Goal: Information Seeking & Learning: Learn about a topic

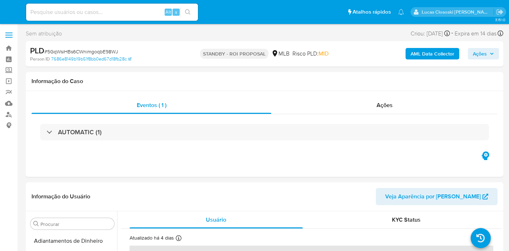
select select "10"
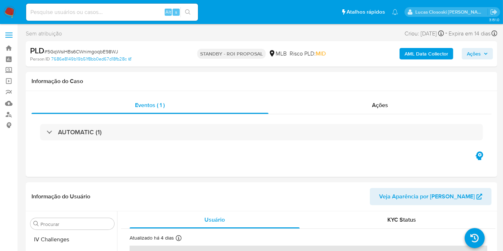
scroll to position [302, 0]
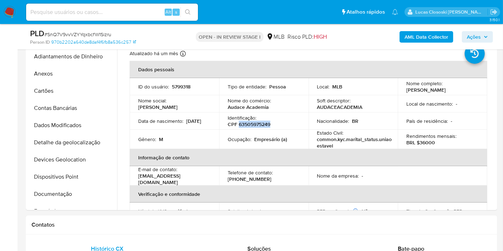
scroll to position [302, 0]
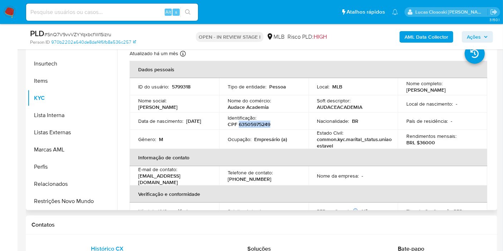
click at [247, 126] on p "CPF 63505975249" at bounding box center [249, 124] width 43 height 6
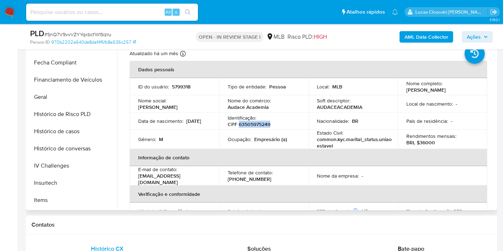
click at [251, 123] on p "CPF 63505975249" at bounding box center [249, 124] width 43 height 6
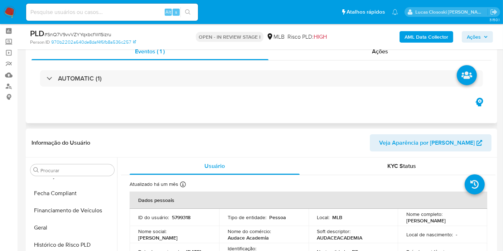
scroll to position [0, 0]
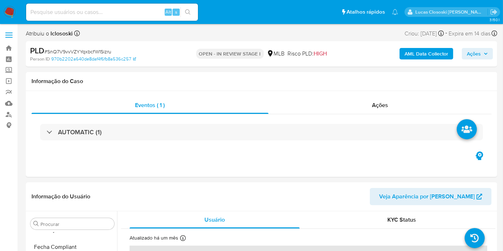
click at [77, 53] on span "# SnQ7V9vvVZYYqxbcfW1Sizru" at bounding box center [77, 51] width 67 height 7
click at [417, 50] on b "AML Data Collector" at bounding box center [426, 53] width 44 height 11
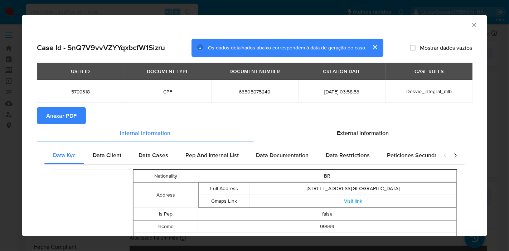
click at [80, 113] on button "Anexar PDF" at bounding box center [61, 115] width 49 height 17
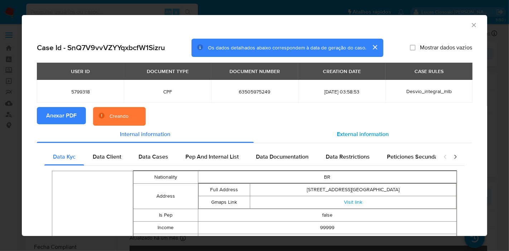
click at [392, 140] on div "External information" at bounding box center [363, 134] width 218 height 17
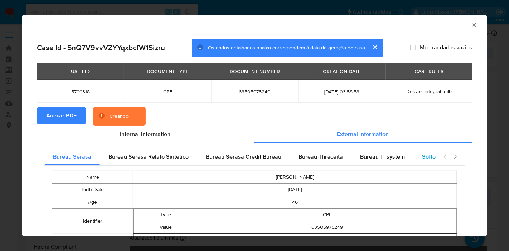
click at [423, 153] on span "Softon" at bounding box center [430, 156] width 17 height 8
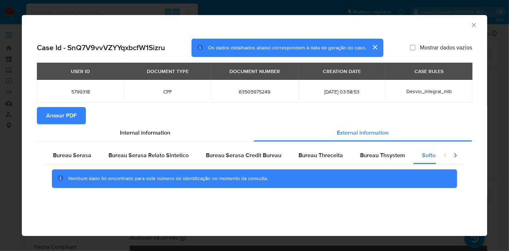
click at [471, 20] on div "AML Data Collector" at bounding box center [254, 24] width 465 height 18
click at [471, 21] on icon "Fechar a janela" at bounding box center [473, 24] width 7 height 7
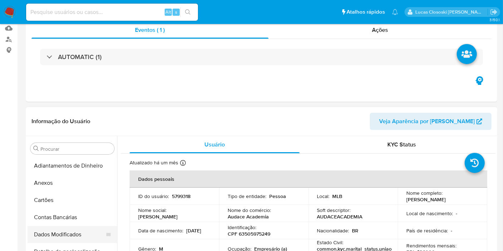
scroll to position [159, 0]
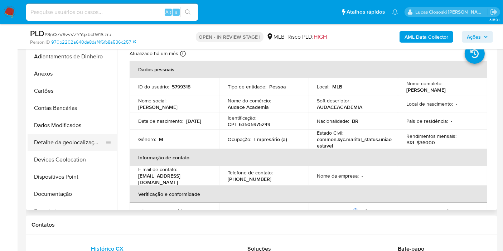
click at [59, 134] on button "Detalhe da geolocalização" at bounding box center [70, 142] width 84 height 17
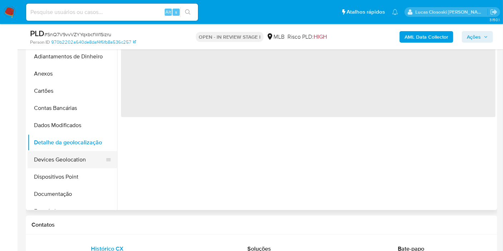
click at [79, 155] on button "Devices Geolocation" at bounding box center [70, 159] width 84 height 17
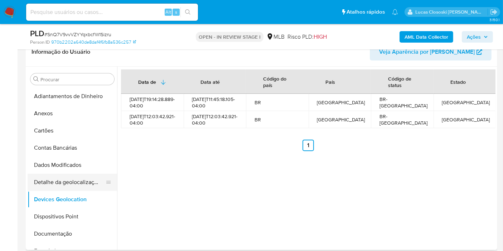
scroll to position [40, 0]
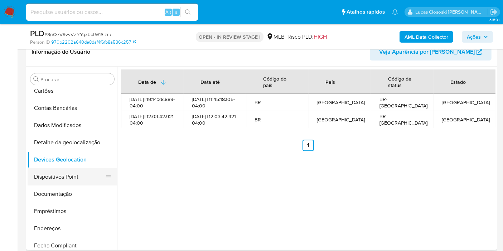
click at [61, 182] on button "Dispositivos Point" at bounding box center [70, 176] width 84 height 17
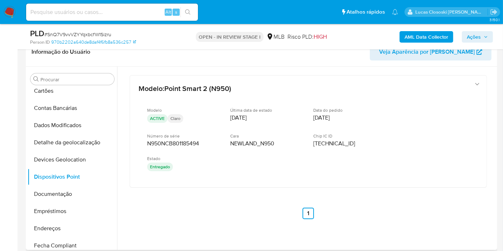
click at [221, 188] on div "Modelo : Point Smart 2 (N950) Modelo ACTIVE Claro Última data de estado 05/11/2…" at bounding box center [308, 147] width 374 height 161
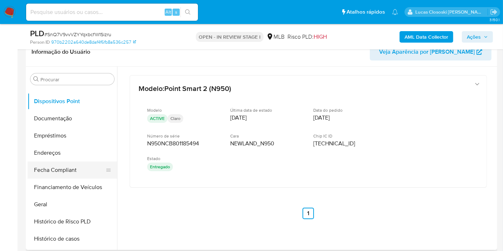
scroll to position [119, 0]
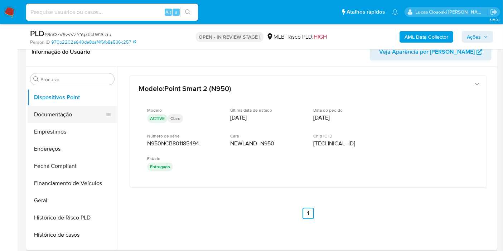
click at [63, 114] on button "Documentação" at bounding box center [70, 114] width 84 height 17
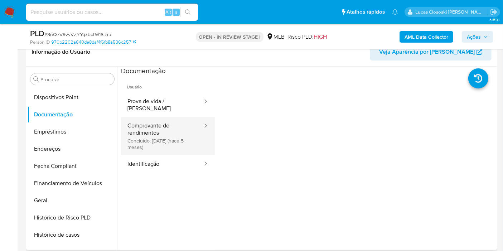
click at [197, 141] on div at bounding box center [202, 136] width 11 height 38
click at [169, 130] on button "Comprovante de rendimentos Concluído: 17/03/2025 (hace 5 meses)" at bounding box center [162, 136] width 82 height 38
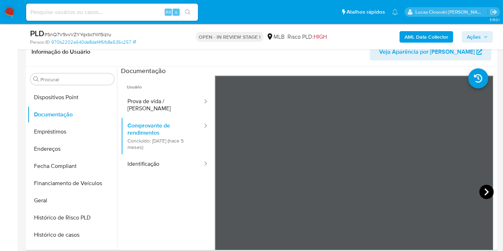
click at [484, 190] on icon at bounding box center [486, 191] width 4 height 7
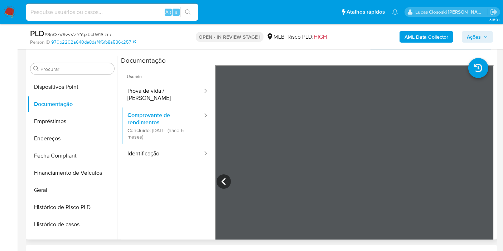
scroll to position [149, 0]
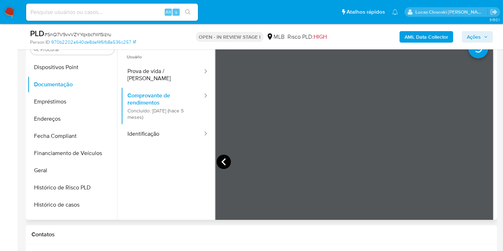
click at [226, 157] on icon at bounding box center [223, 162] width 14 height 14
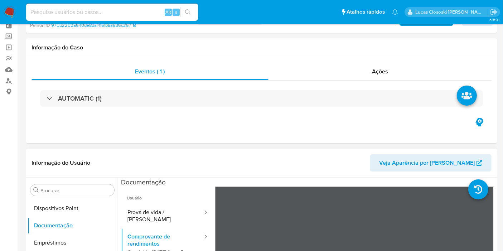
scroll to position [0, 0]
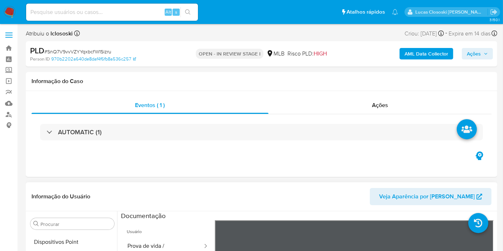
drag, startPoint x: 226, startPoint y: 157, endPoint x: 277, endPoint y: 178, distance: 55.5
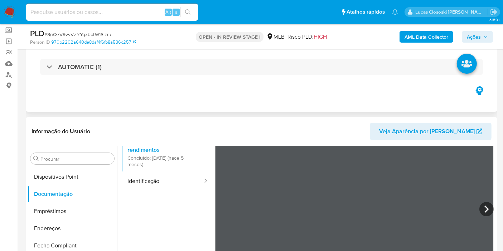
scroll to position [119, 0]
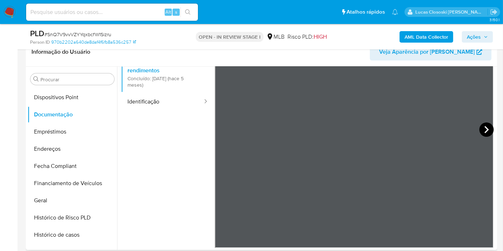
click at [486, 131] on icon at bounding box center [486, 129] width 14 height 14
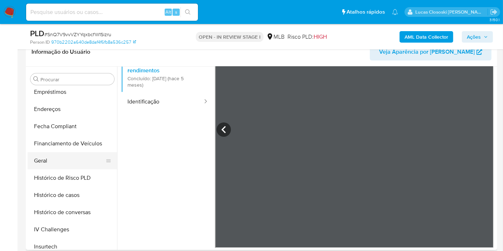
click at [80, 155] on button "Geral" at bounding box center [70, 160] width 84 height 17
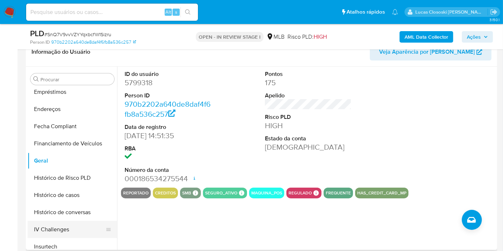
scroll to position [199, 0]
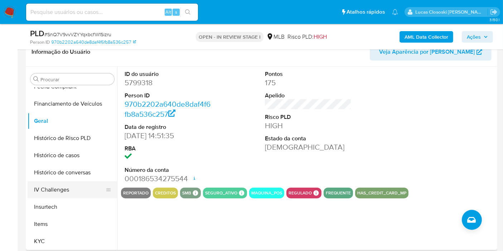
click at [65, 193] on button "IV Challenges" at bounding box center [70, 189] width 84 height 17
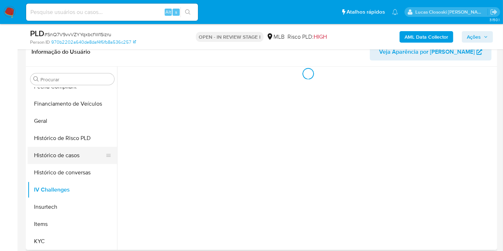
click at [69, 153] on button "Histórico de casos" at bounding box center [70, 155] width 84 height 17
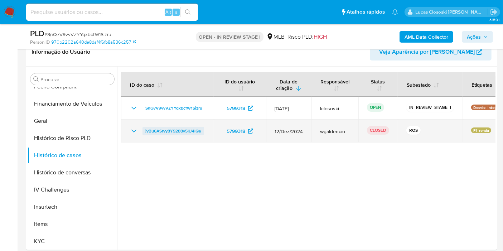
drag, startPoint x: 209, startPoint y: 128, endPoint x: 145, endPoint y: 131, distance: 63.7
click at [145, 131] on td "jvBu6ASrvy8Y9288y5IU4lQe" at bounding box center [167, 130] width 93 height 23
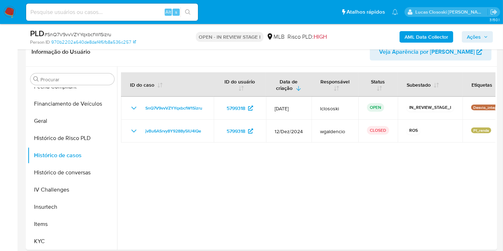
click at [180, 179] on div at bounding box center [306, 158] width 378 height 183
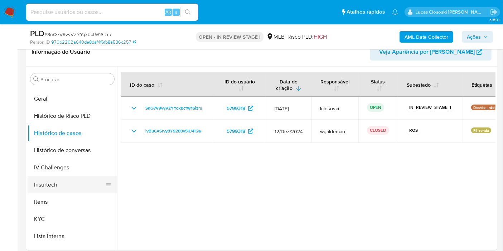
scroll to position [238, 0]
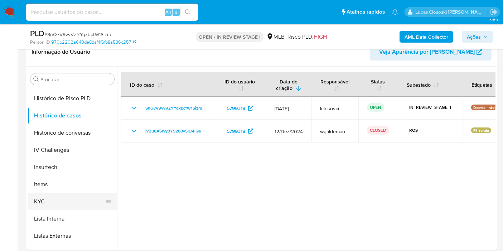
click at [49, 202] on button "KYC" at bounding box center [70, 201] width 84 height 17
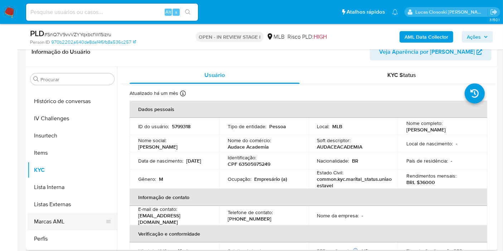
scroll to position [302, 0]
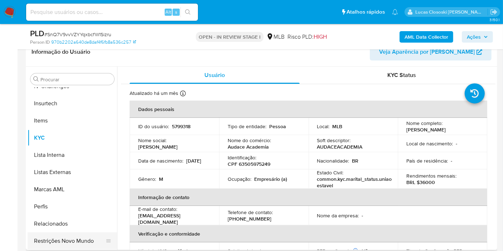
click at [67, 237] on button "Restrições Novo Mundo" at bounding box center [70, 240] width 84 height 17
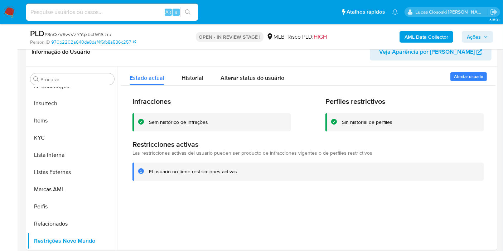
click at [99, 35] on span "# SnQ7V9vvVZYYqxbcfW1Sizru" at bounding box center [77, 34] width 67 height 7
copy span "SnQ7V9vvVZYYqxbcfW1Sizru"
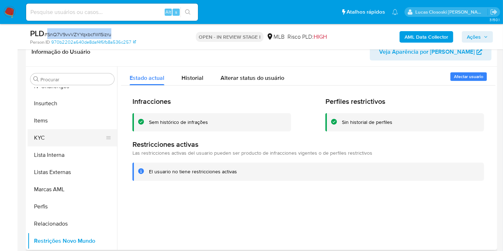
click at [74, 132] on button "KYC" at bounding box center [70, 137] width 84 height 17
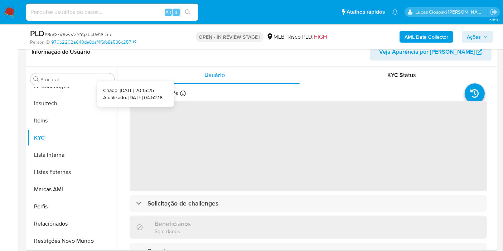
click at [182, 57] on header "Informação do Usuário Veja Aparência por Pessoa" at bounding box center [261, 51] width 460 height 17
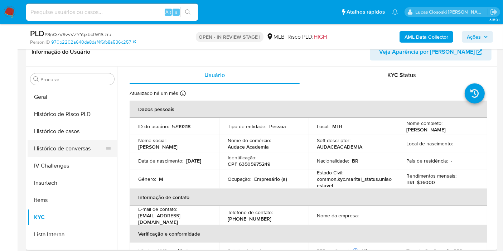
scroll to position [143, 0]
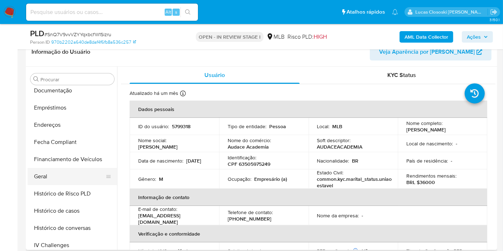
click at [58, 173] on button "Geral" at bounding box center [70, 176] width 84 height 17
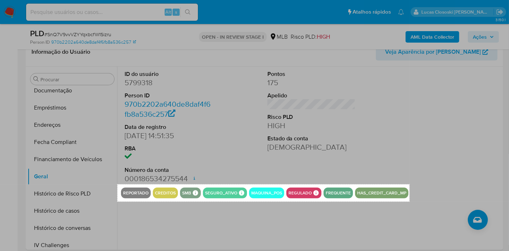
drag, startPoint x: 117, startPoint y: 184, endPoint x: 409, endPoint y: 201, distance: 292.4
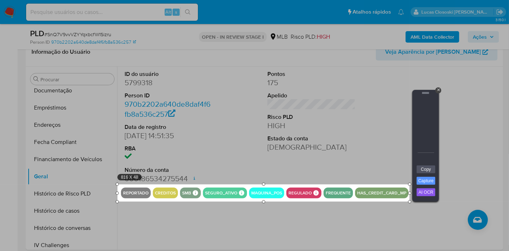
click at [428, 174] on div "Copy Capture AI OCR + Transform Images to Editable Text in Seconds! Instantly e…" at bounding box center [425, 183] width 21 height 36
click at [426, 171] on link "Copy" at bounding box center [425, 169] width 19 height 8
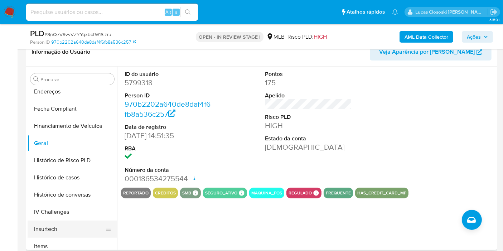
scroll to position [223, 0]
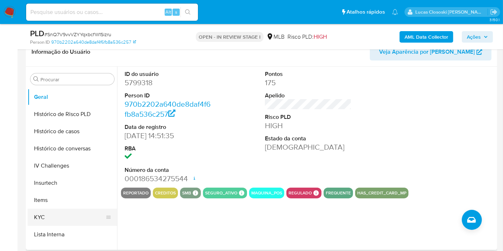
click at [28, 212] on button "KYC" at bounding box center [70, 217] width 84 height 17
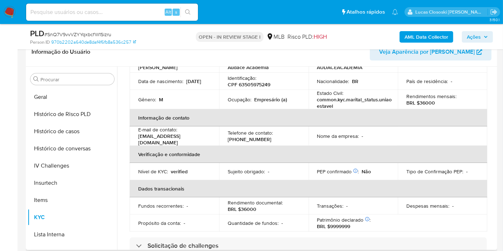
scroll to position [40, 0]
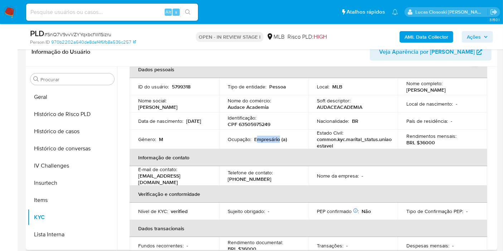
drag, startPoint x: 257, startPoint y: 140, endPoint x: 278, endPoint y: 138, distance: 21.2
click at [278, 138] on p "Empresário (a)" at bounding box center [270, 139] width 33 height 6
copy p "mpresário"
click at [253, 121] on p "CPF 63505975249" at bounding box center [249, 124] width 43 height 6
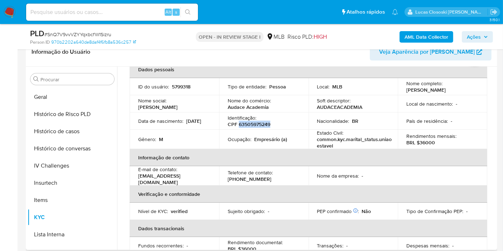
copy p "63505975249"
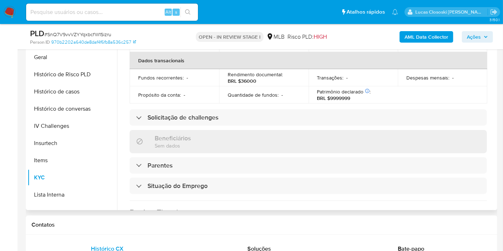
scroll to position [238, 0]
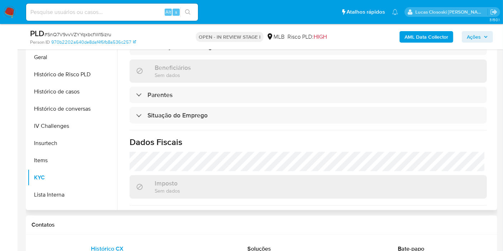
click at [224, 101] on div "Atualizado há um mês Criado: 13/04/2024 20:15:25 Atualizado: 16/07/2025 04:52:1…" at bounding box center [308, 53] width 374 height 495
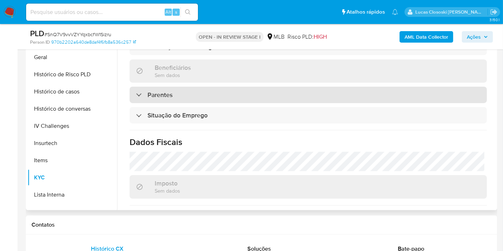
click at [224, 94] on div "Parentes" at bounding box center [308, 95] width 357 height 16
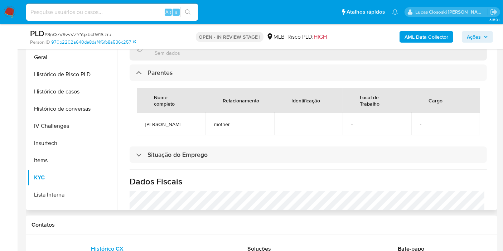
scroll to position [278, 0]
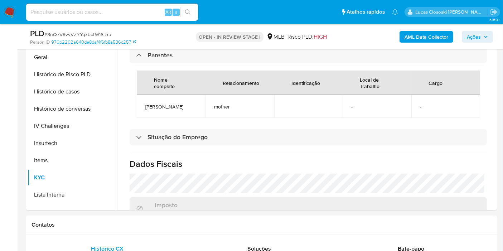
click at [488, 33] on button "Ações" at bounding box center [476, 36] width 31 height 11
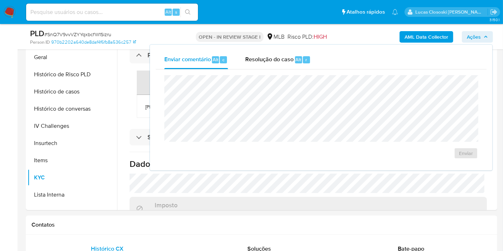
drag, startPoint x: 321, startPoint y: 61, endPoint x: 312, endPoint y: 69, distance: 11.9
click at [321, 61] on div "Enviar comentário Alt c Resolução do caso Alt r" at bounding box center [321, 59] width 331 height 19
click at [271, 66] on div "Resolução do caso Alt r" at bounding box center [277, 59] width 65 height 19
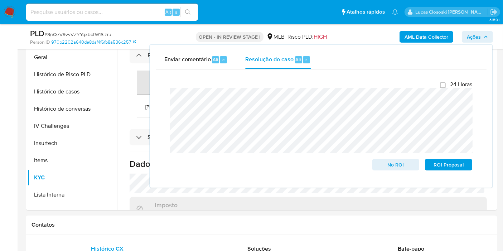
click at [478, 38] on span "Ações" at bounding box center [473, 36] width 14 height 11
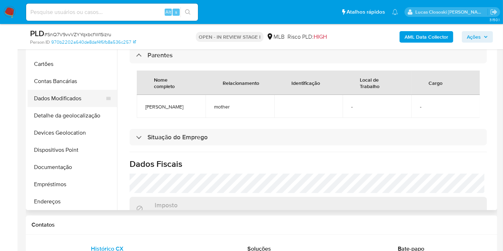
scroll to position [0, 0]
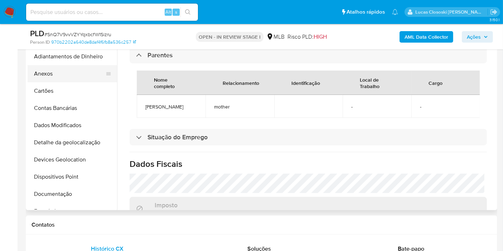
click at [42, 67] on button "Anexos" at bounding box center [70, 73] width 84 height 17
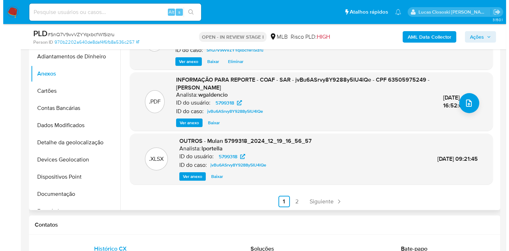
scroll to position [83, 0]
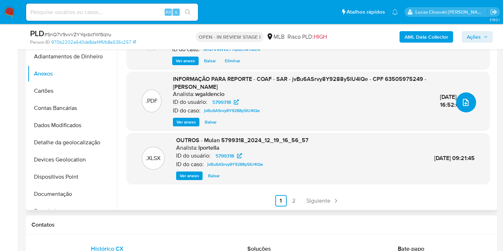
click at [465, 104] on icon "upload-file" at bounding box center [465, 102] width 9 height 9
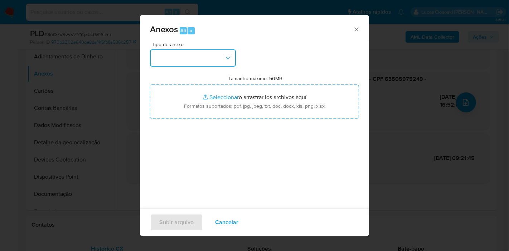
click at [214, 58] on button "button" at bounding box center [193, 57] width 86 height 17
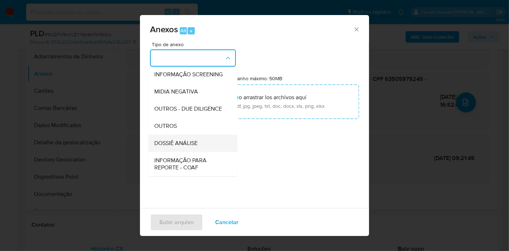
scroll to position [110, 0]
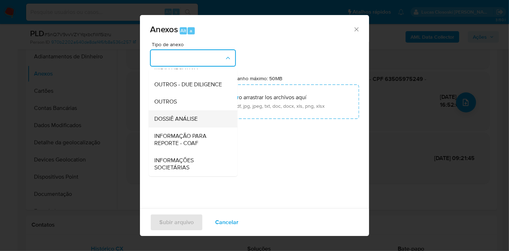
click at [187, 124] on div "DOSSIÊ ANÁLISE" at bounding box center [190, 118] width 73 height 17
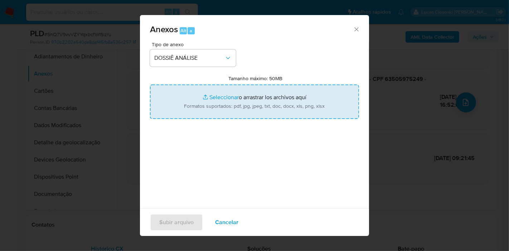
click at [234, 113] on input "Tamanho máximo: 50MB Seleccionar archivos" at bounding box center [254, 101] width 209 height 34
type input "C:\fakepath\Mulan 5799318_2025_08_11_11_22_35.xlsx"
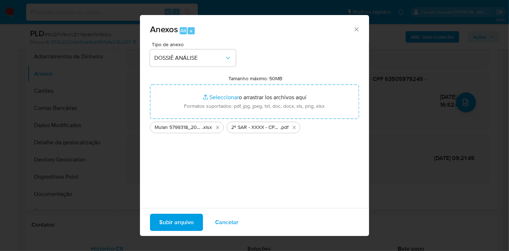
drag, startPoint x: 234, startPoint y: 113, endPoint x: 191, endPoint y: 221, distance: 116.3
click at [191, 221] on span "Subir arquivo" at bounding box center [176, 222] width 34 height 16
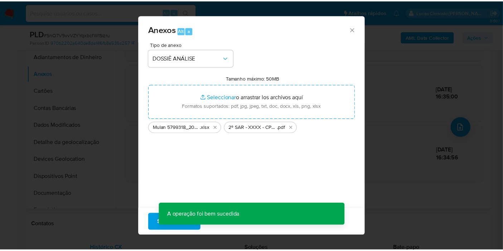
scroll to position [58, 0]
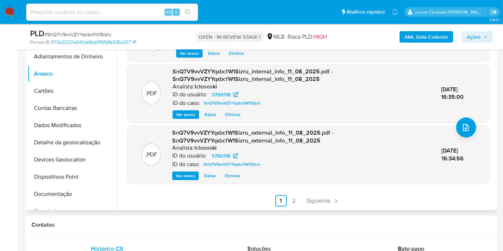
click at [456, 196] on ul "Anterior 1 2 Siguiente" at bounding box center [308, 200] width 363 height 11
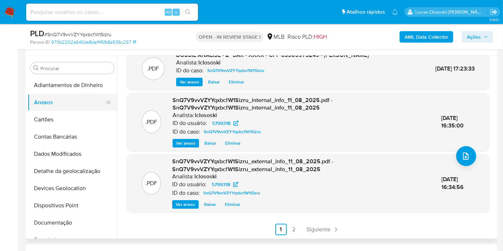
scroll to position [79, 0]
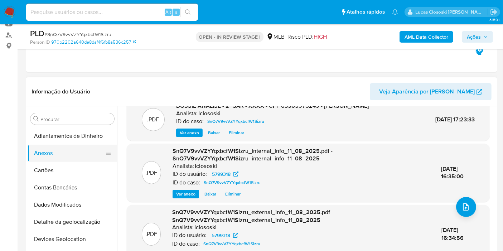
drag, startPoint x: 55, startPoint y: 166, endPoint x: 54, endPoint y: 148, distance: 17.2
click at [55, 166] on button "Cartões" at bounding box center [72, 170] width 89 height 17
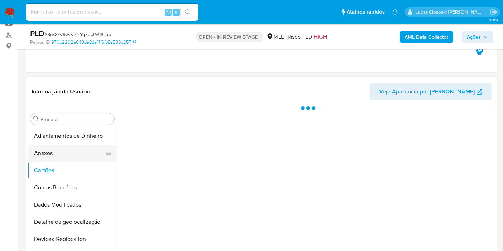
click at [54, 148] on button "Anexos" at bounding box center [70, 153] width 84 height 17
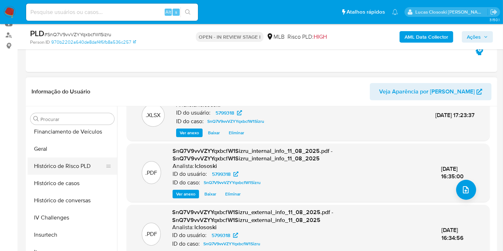
scroll to position [198, 0]
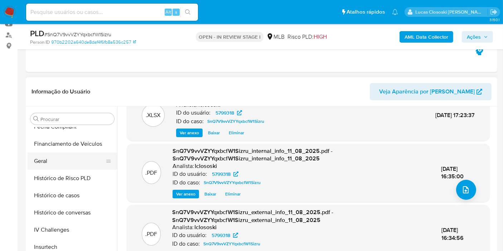
click at [53, 163] on button "Geral" at bounding box center [70, 160] width 84 height 17
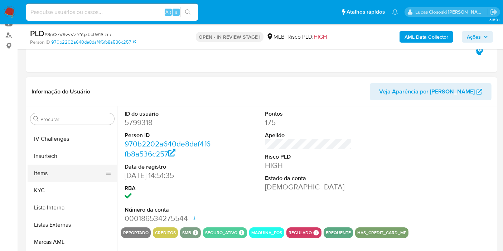
scroll to position [302, 0]
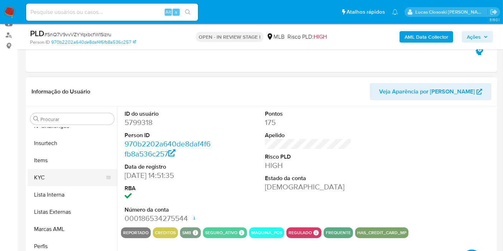
click at [55, 179] on button "KYC" at bounding box center [70, 177] width 84 height 17
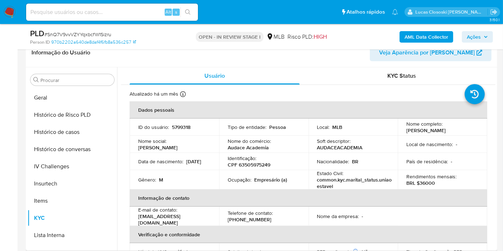
scroll to position [119, 0]
click at [59, 132] on button "Histórico de casos" at bounding box center [70, 131] width 84 height 17
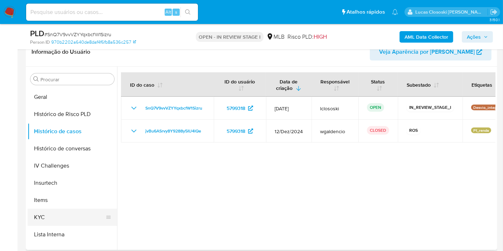
click at [62, 222] on button "KYC" at bounding box center [70, 217] width 84 height 17
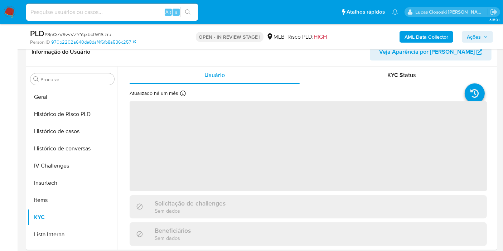
click at [468, 30] on div "AML Data Collector Ações" at bounding box center [416, 36] width 152 height 17
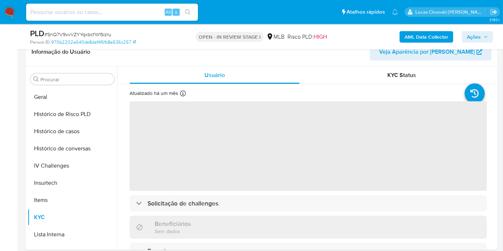
click at [471, 33] on span "Ações" at bounding box center [473, 36] width 14 height 11
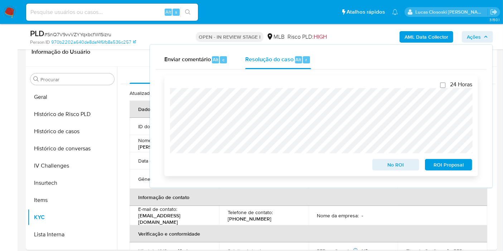
click at [463, 168] on span "ROI Proposal" at bounding box center [448, 165] width 37 height 10
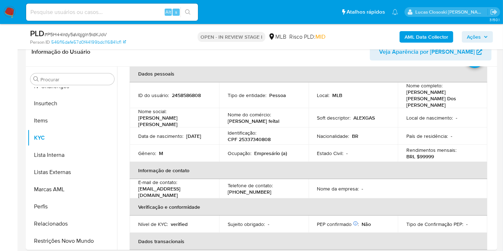
scroll to position [7, 0]
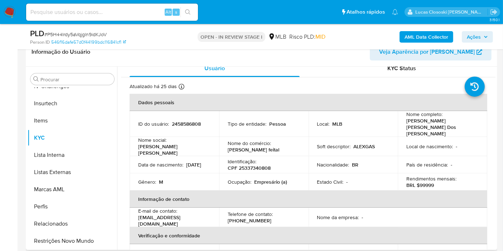
click at [254, 165] on p "CPF 25337340808" at bounding box center [249, 168] width 43 height 6
copy p "25337340808"
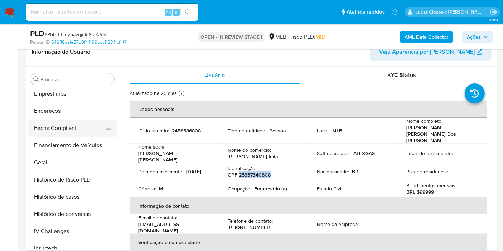
scroll to position [143, 0]
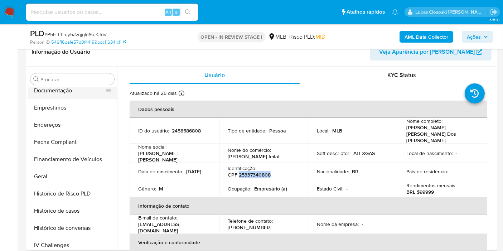
click at [67, 87] on button "Documentação" at bounding box center [70, 90] width 84 height 17
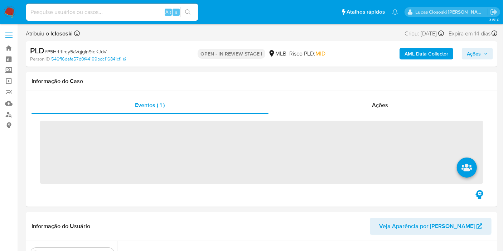
scroll to position [302, 0]
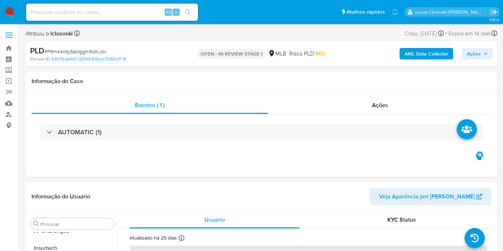
select select "10"
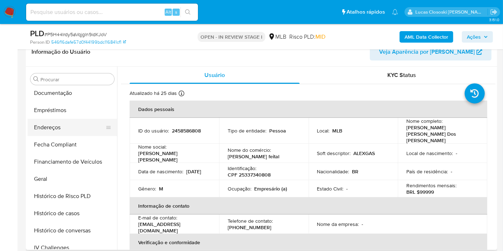
scroll to position [103, 0]
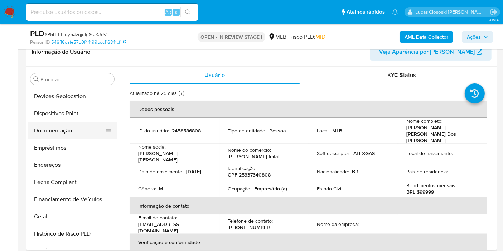
click at [40, 132] on button "Documentação" at bounding box center [70, 130] width 84 height 17
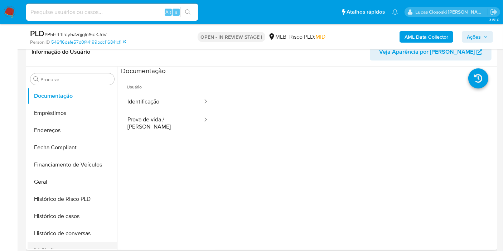
scroll to position [223, 0]
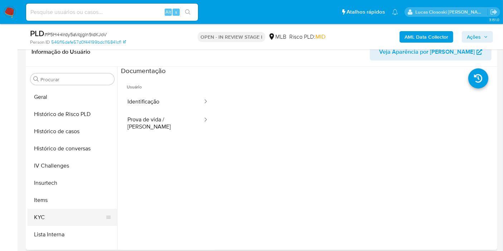
click at [42, 218] on button "KYC" at bounding box center [70, 217] width 84 height 17
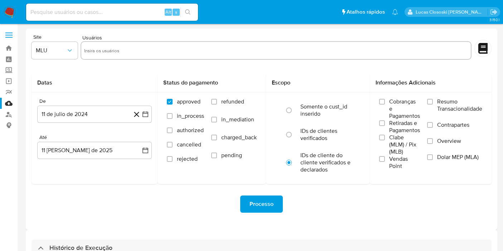
select select "10"
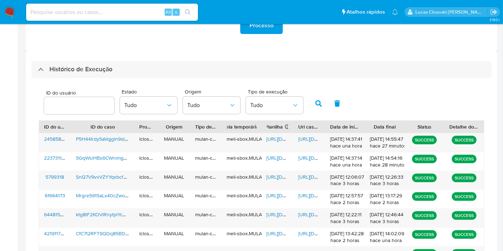
click at [273, 177] on span "https://docs.google.com/spreadsheets/d/1JIwRCwUS2FUYs_rHlhjN-gHnHlfuv5DJAPB2cZU…" at bounding box center [291, 176] width 49 height 7
click at [307, 174] on span "https://docs.google.com/document/d/1j6x0hH_ovPHNNV0XpUOmN3HZ-ds_Gk_CYe_3sQc7zyo…" at bounding box center [322, 176] width 49 height 7
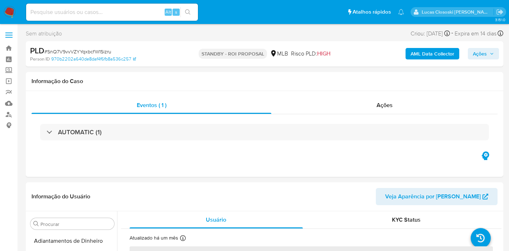
select select "10"
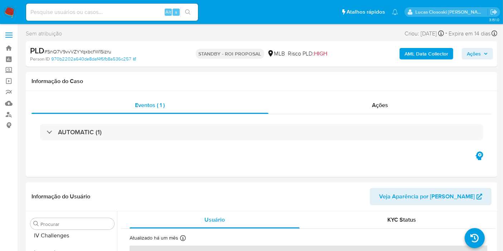
scroll to position [302, 0]
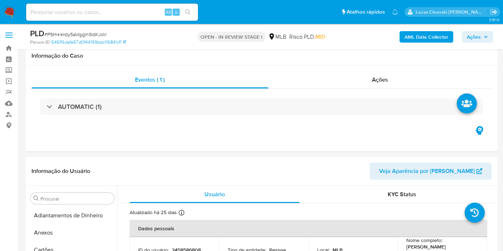
select select "10"
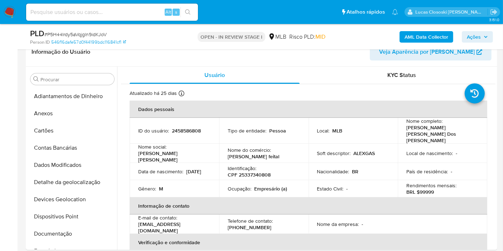
scroll to position [223, 0]
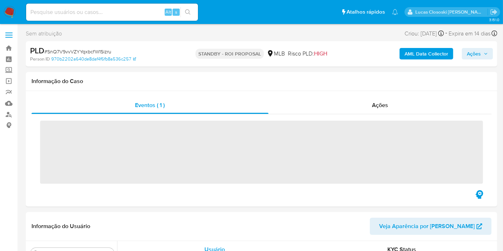
scroll to position [302, 0]
click at [92, 48] on span "# SnQ7V9vvVZYYqxbcfW1Sizru" at bounding box center [77, 51] width 67 height 7
copy span "SnQ7V9vvVZYYqxbcfW1Sizru"
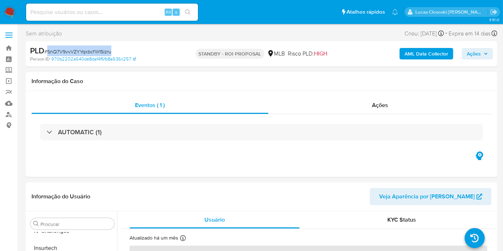
select select "10"
